Goal: Task Accomplishment & Management: Use online tool/utility

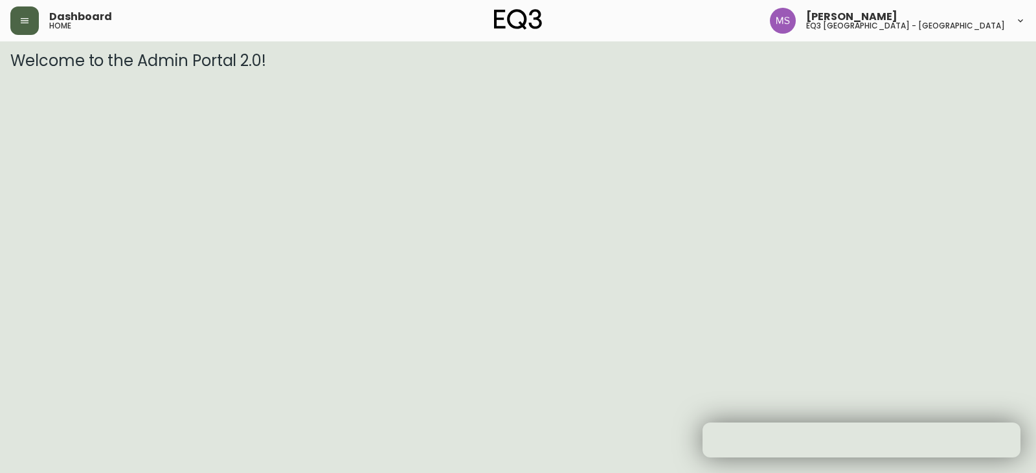
click at [28, 20] on icon "button" at bounding box center [24, 21] width 10 height 10
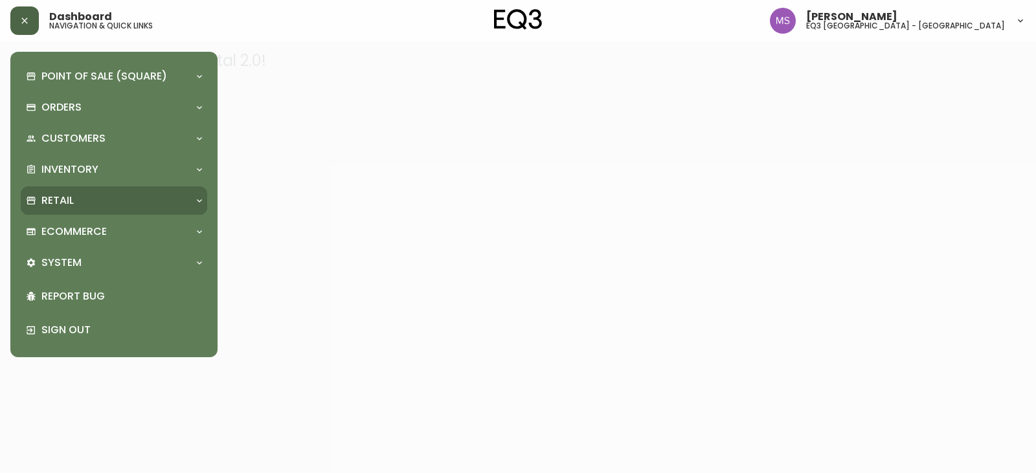
click at [54, 201] on p "Retail" at bounding box center [57, 201] width 32 height 14
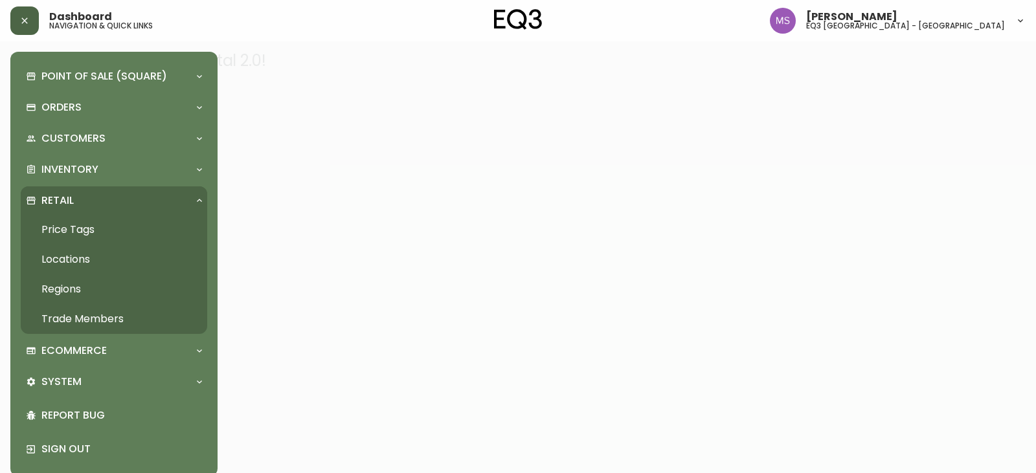
click at [58, 222] on link "Price Tags" at bounding box center [114, 230] width 186 height 30
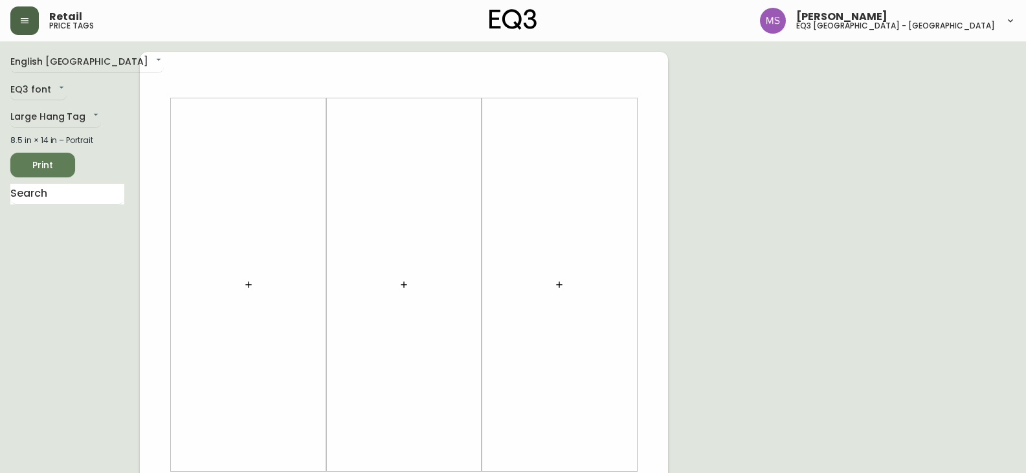
click at [249, 283] on icon "button" at bounding box center [248, 285] width 6 height 6
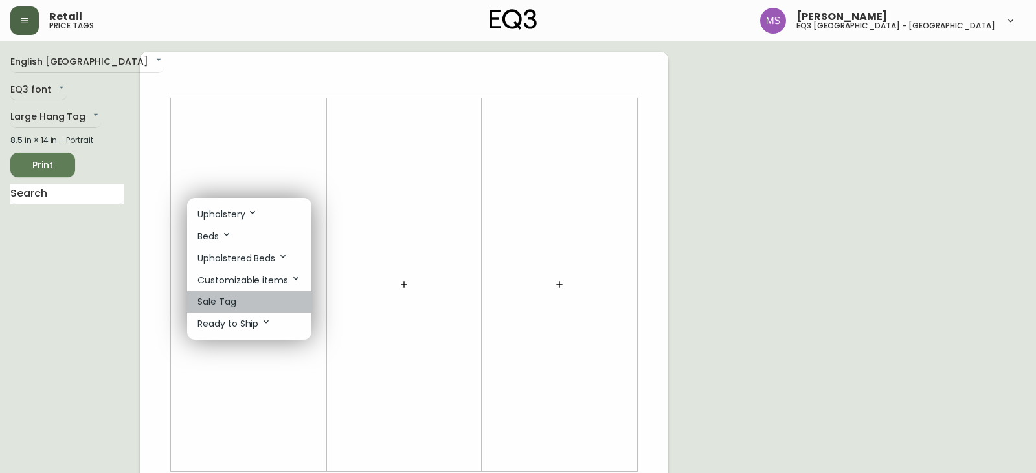
click at [221, 300] on p "Sale Tag" at bounding box center [217, 302] width 39 height 14
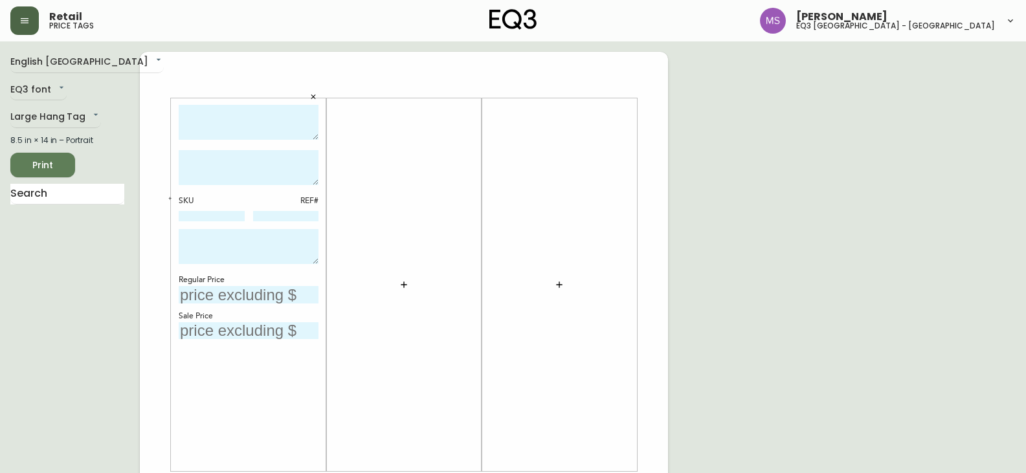
click at [281, 117] on textarea at bounding box center [249, 123] width 140 height 36
type textarea "t"
click at [260, 167] on textarea at bounding box center [249, 167] width 140 height 35
click at [265, 117] on textarea "Tapis Slub" at bounding box center [249, 123] width 140 height 36
type textarea "Tapis Slub 6'x9'"
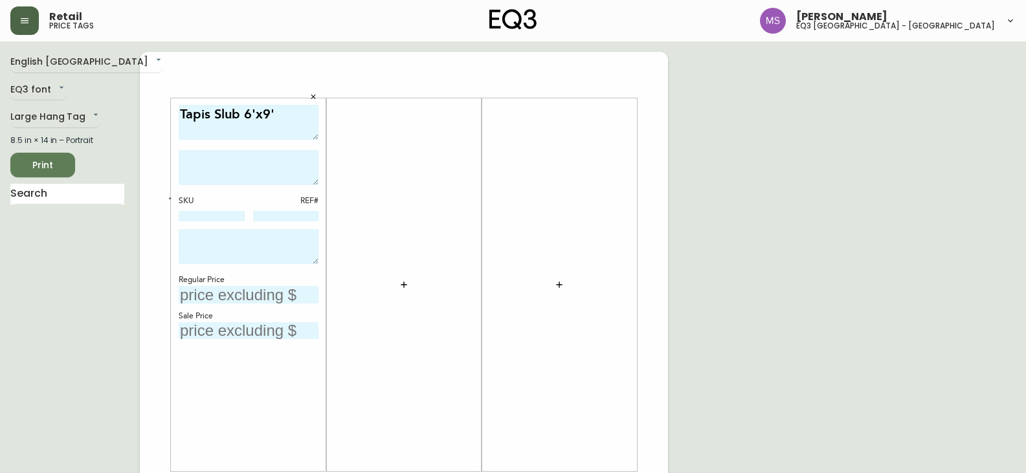
click at [227, 172] on textarea at bounding box center [249, 167] width 140 height 35
type textarea "50%"
click at [203, 209] on div "SKU REF#" at bounding box center [249, 209] width 140 height 27
click at [209, 166] on textarea "50%" at bounding box center [249, 167] width 140 height 35
click at [232, 133] on textarea "Tapis Slub 6'x9'" at bounding box center [249, 123] width 140 height 36
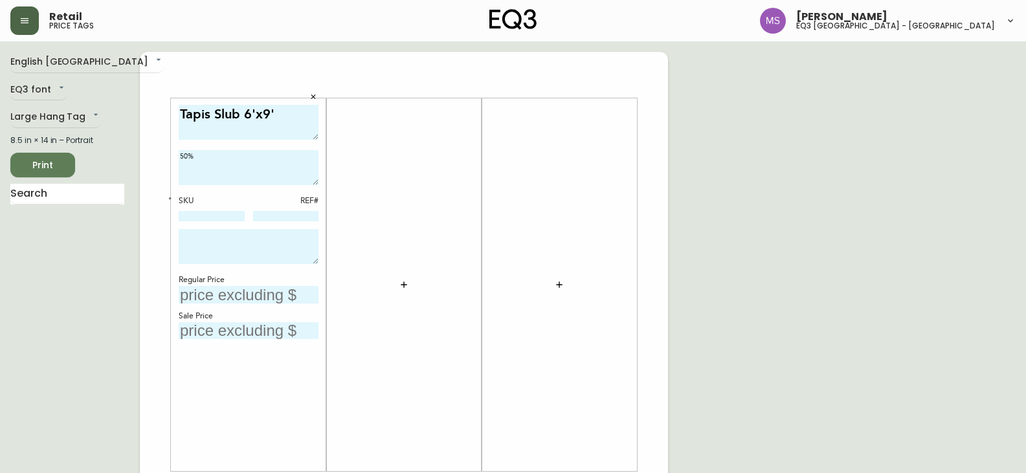
click at [283, 116] on textarea "Tapis Slub 6'x9'" at bounding box center [249, 123] width 140 height 36
click at [192, 128] on textarea "Tapis Slub 6'x9'" at bounding box center [249, 123] width 140 height 36
click at [278, 113] on textarea "Tapis Slub 6'x9'" at bounding box center [249, 123] width 140 height 36
click at [193, 137] on textarea "Tapis Slub 6'x9'" at bounding box center [249, 123] width 140 height 36
click at [286, 116] on textarea "Tapis Slub 6'x9'" at bounding box center [249, 123] width 140 height 36
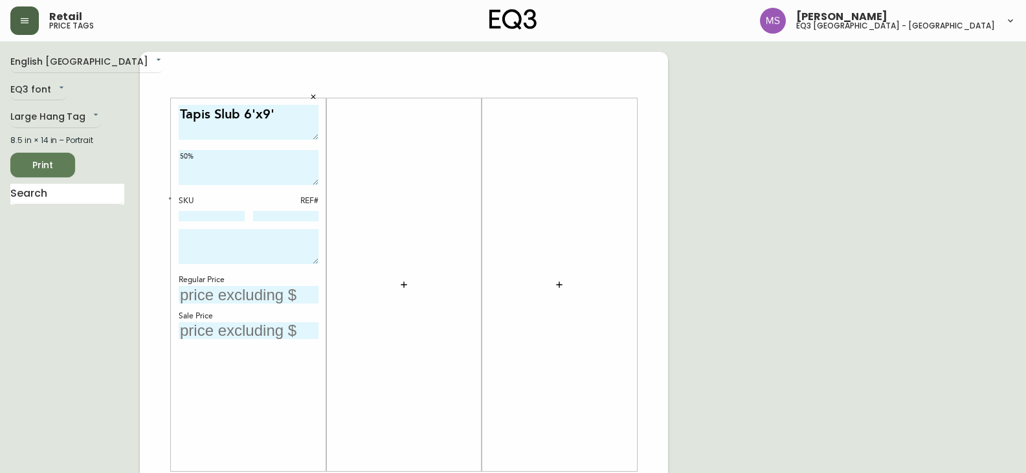
type textarea "Tapis Slub 6'x9'"
click at [221, 166] on textarea "50%" at bounding box center [249, 167] width 140 height 35
type textarea "50% 6'x9'"
click at [237, 210] on div "SKU REF#" at bounding box center [249, 209] width 140 height 27
click at [214, 219] on input at bounding box center [212, 216] width 66 height 10
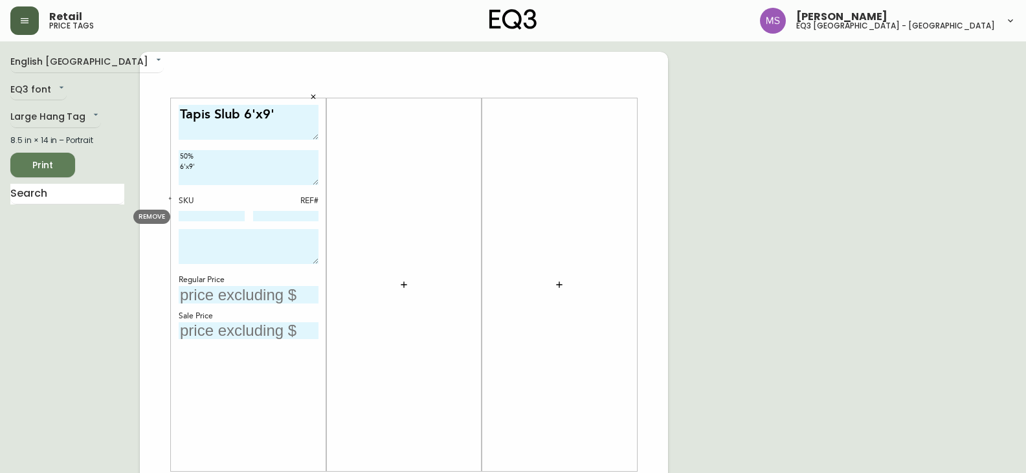
paste input "[PHONE_NUMBER]"
type input "[PHONE_NUMBER]"
click at [274, 243] on textarea at bounding box center [249, 246] width 140 height 35
type textarea "5"
click at [244, 300] on input "text" at bounding box center [249, 294] width 140 height 17
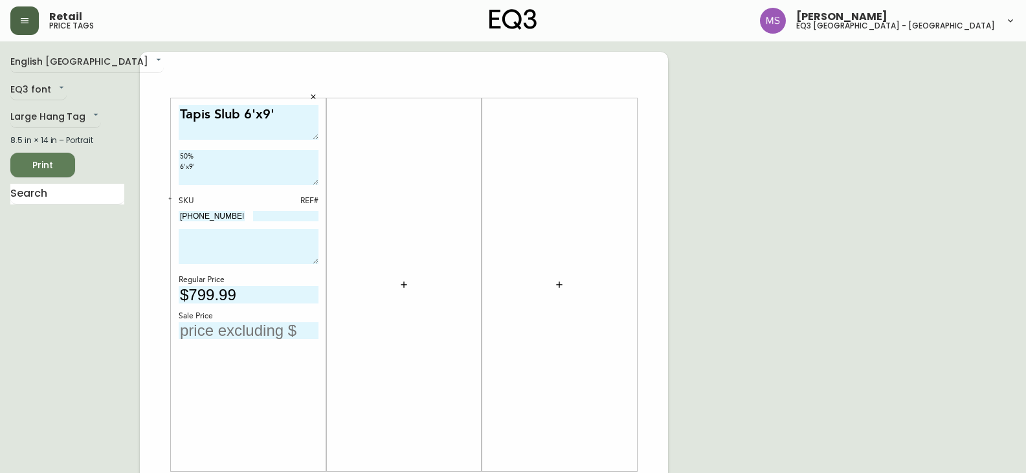
type input "$799.99"
click at [242, 338] on input "text" at bounding box center [249, 330] width 140 height 17
type input "$399.99"
click at [468, 286] on div at bounding box center [404, 285] width 140 height 361
click at [278, 116] on textarea "Tapis Slub 6'x9'" at bounding box center [249, 123] width 140 height 36
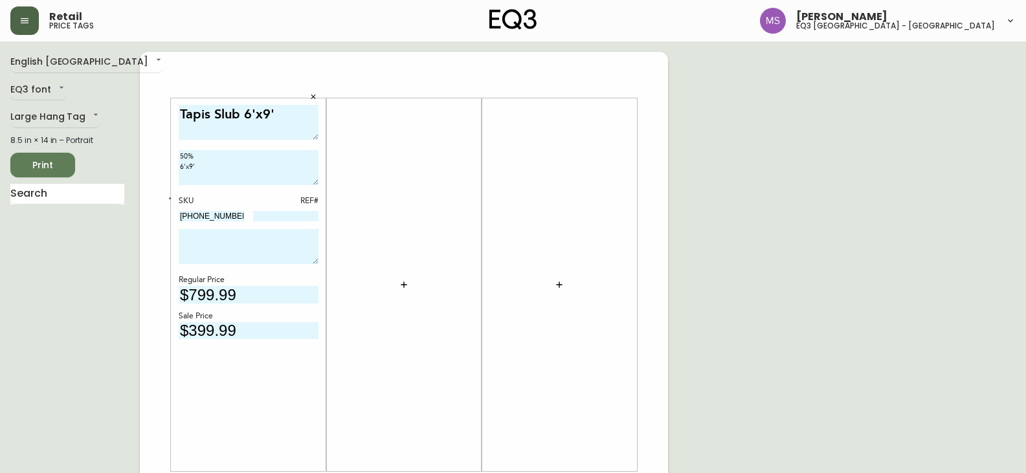
click at [214, 115] on textarea "Tapis Slub 6'x9'" at bounding box center [249, 123] width 140 height 36
type textarea "Slub 6'x9'"
click at [205, 164] on textarea "50% 6'x9'" at bounding box center [249, 167] width 140 height 35
type textarea "50%"
click at [192, 247] on textarea at bounding box center [249, 246] width 140 height 35
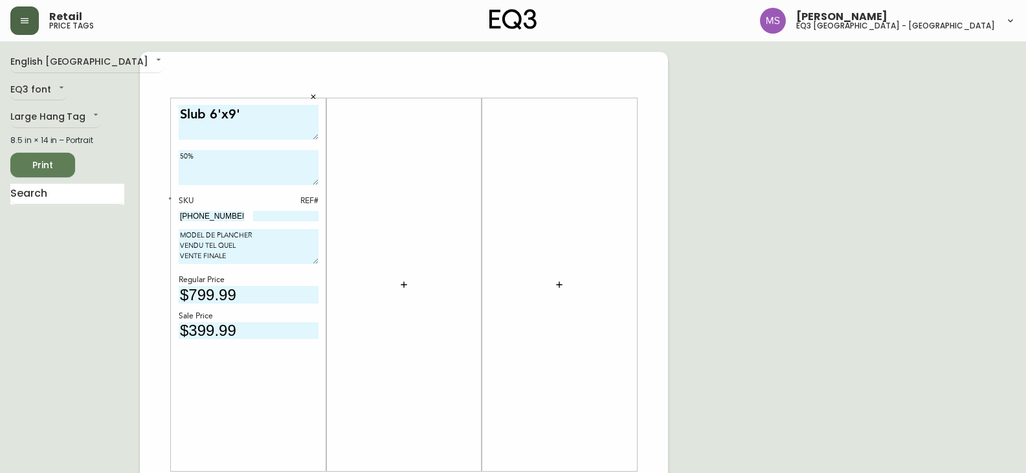
type textarea "MODEL DE PLANCHER VENDU TEL QUEL VENTE FINALE"
drag, startPoint x: 243, startPoint y: 115, endPoint x: 209, endPoint y: 115, distance: 34.3
click at [209, 115] on textarea "Slub 6'x9'" at bounding box center [249, 123] width 140 height 36
click at [210, 116] on textarea "Slub 50%" at bounding box center [249, 123] width 140 height 36
type textarea "Slub 50%"
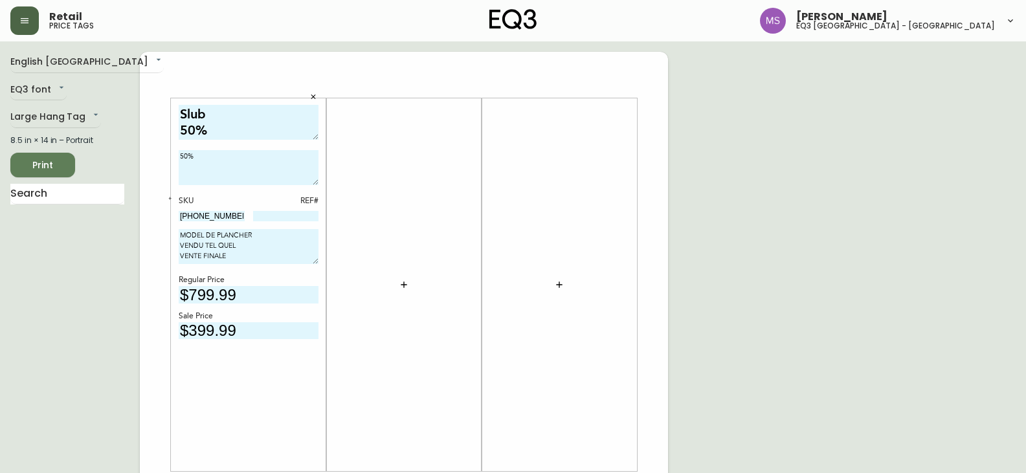
drag, startPoint x: 199, startPoint y: 160, endPoint x: 156, endPoint y: 162, distance: 43.4
type textarea "6'X9'"
click at [302, 272] on div "Slub 50% 6'X9' SKU REF# [PHONE_NUMBER] MODEL DE PLANCHER VENDU TEL QUEL VENTE F…" at bounding box center [249, 285] width 140 height 361
click at [203, 238] on textarea "MODEL DE PLANCHER VENDU TEL QUEL VENTE FINALE" at bounding box center [249, 246] width 140 height 35
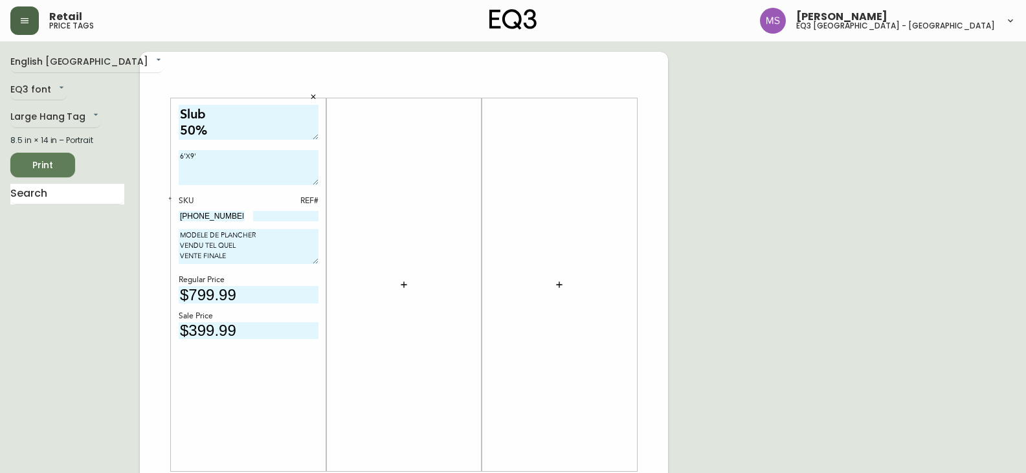
click at [201, 237] on textarea "MODELE DE PLANCHER VENDU TEL QUEL VENTE FINALE" at bounding box center [249, 246] width 140 height 35
type textarea "MODELE DE PLANCHER VENDU TEL QUEL VENTE FINALE"
click at [96, 61] on body "Retail price tags [PERSON_NAME] eq3 [GEOGRAPHIC_DATA] - st laurent English [GEO…" at bounding box center [518, 461] width 1036 height 922
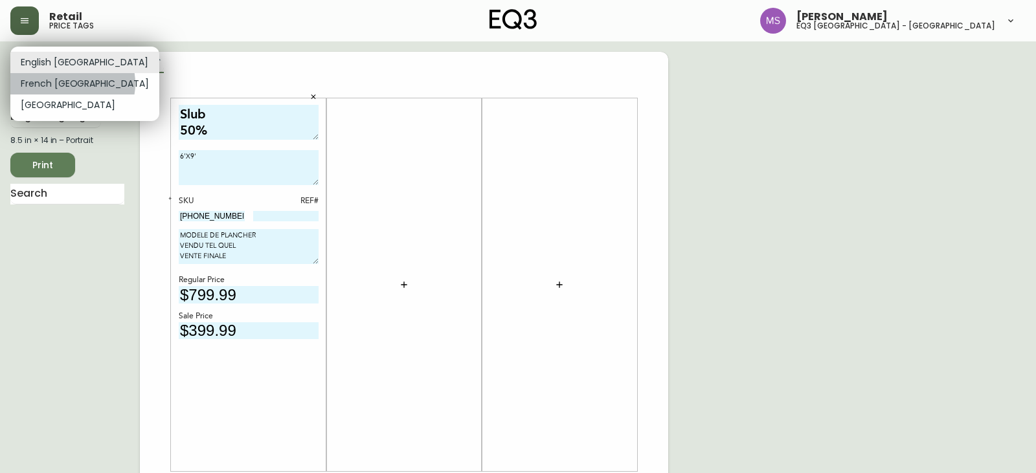
click at [72, 84] on li "French [GEOGRAPHIC_DATA]" at bounding box center [84, 83] width 149 height 21
type input "fr_CA"
type input "799,99$"
type input "399,99$"
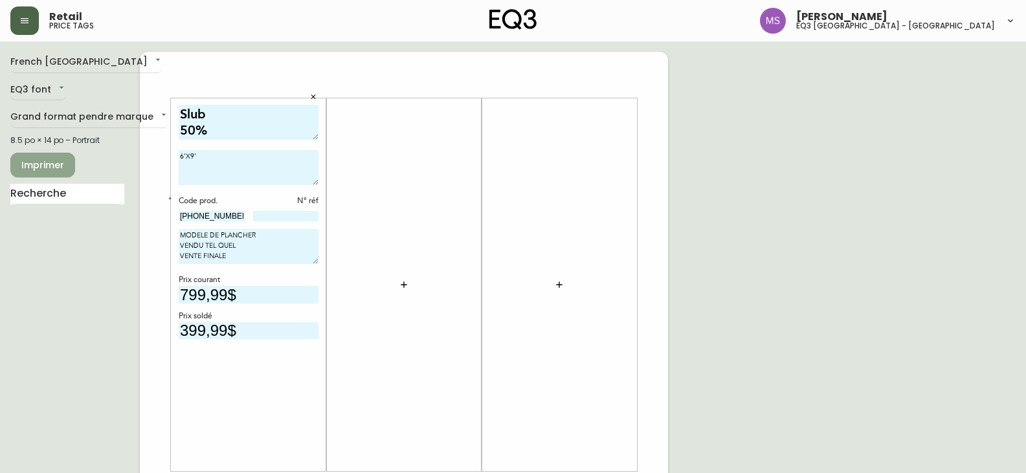
click at [53, 168] on span "Imprimer" at bounding box center [43, 165] width 44 height 16
click at [312, 97] on icon "button" at bounding box center [314, 97] width 8 height 8
